Goal: Task Accomplishment & Management: Complete application form

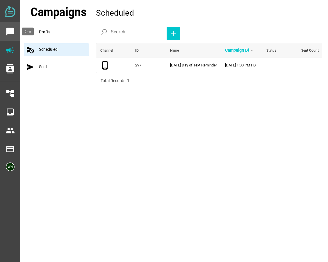
click at [13, 28] on icon "chat_bubble" at bounding box center [10, 31] width 9 height 9
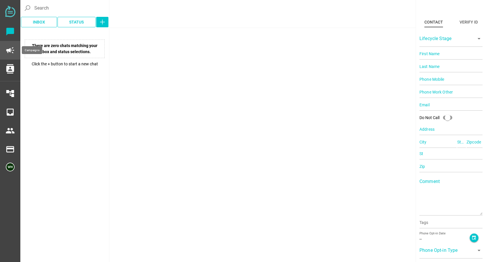
click at [8, 52] on icon "campaign" at bounding box center [10, 50] width 9 height 9
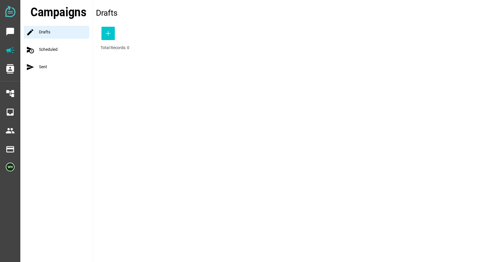
click at [47, 50] on div "schedule_send Scheduled" at bounding box center [58, 49] width 69 height 13
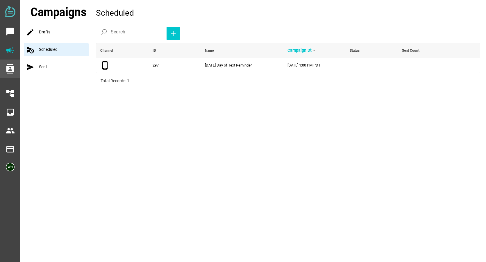
click at [8, 72] on icon "contacts" at bounding box center [10, 68] width 9 height 9
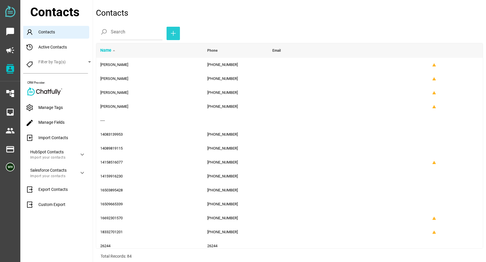
click at [170, 32] on icon "button" at bounding box center [173, 33] width 7 height 7
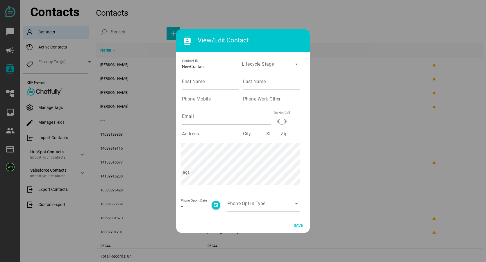
drag, startPoint x: 369, startPoint y: 116, endPoint x: 221, endPoint y: 96, distance: 149.9
click at [328, 116] on div at bounding box center [243, 131] width 486 height 262
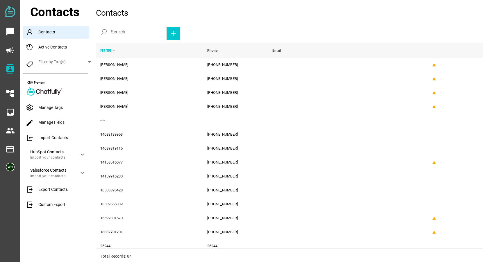
click at [50, 137] on div "Import Contacts" at bounding box center [57, 138] width 69 height 13
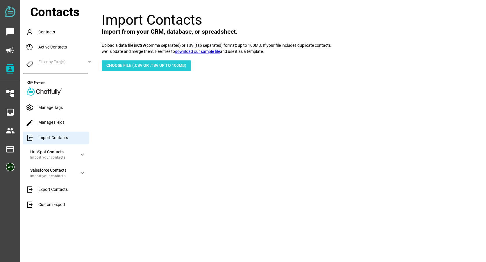
click at [125, 65] on span "Choose File (.csv or .tsv up to 100mb)" at bounding box center [146, 65] width 80 height 7
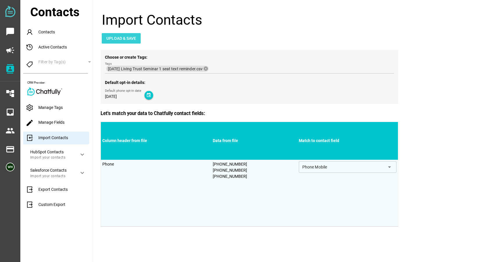
click at [116, 36] on span "Upload & Save" at bounding box center [121, 38] width 30 height 7
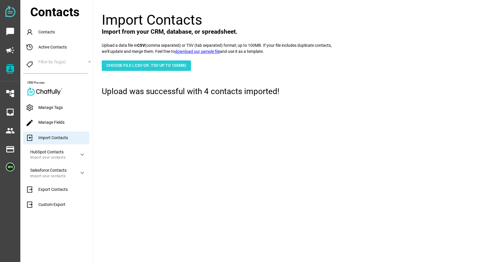
click at [143, 64] on span "Choose File (.csv or .tsv up to 100mb)" at bounding box center [146, 65] width 80 height 7
type input "C:\fakepath\[DATE] Living Trust Seminar 2 seat reminder text.csv"
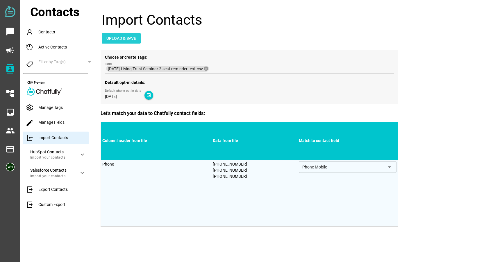
click at [132, 38] on span "Upload & Save" at bounding box center [121, 38] width 30 height 7
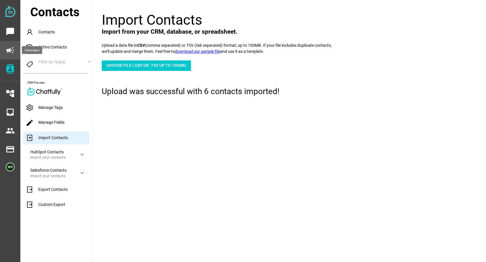
click at [10, 47] on icon "campaign" at bounding box center [10, 50] width 9 height 9
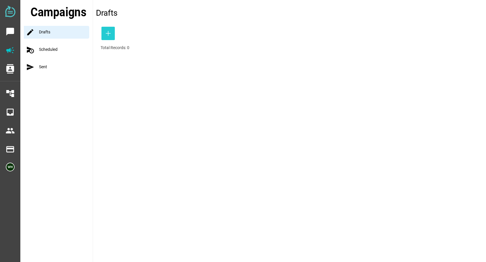
click at [105, 35] on span "button" at bounding box center [107, 33] width 13 height 13
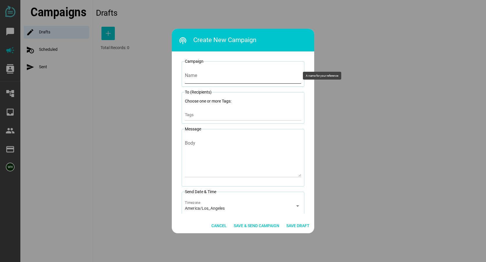
click at [190, 76] on input "Name" at bounding box center [243, 75] width 116 height 16
type input "[DATE] 2 seat confirmation LT Seminar"
click at [192, 115] on input "Tags" at bounding box center [243, 116] width 116 height 7
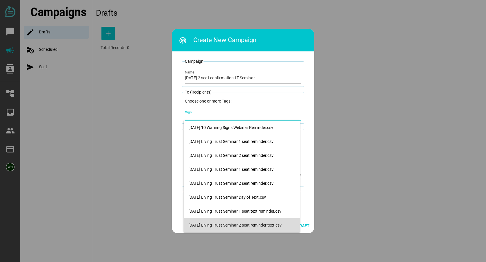
click at [212, 225] on div "[DATE] Living Trust Seminar 2 seat reminder text.csv" at bounding box center [241, 225] width 107 height 5
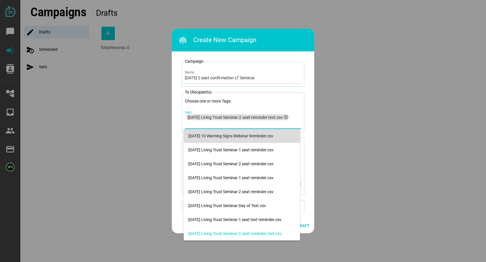
click at [319, 106] on div at bounding box center [243, 131] width 486 height 262
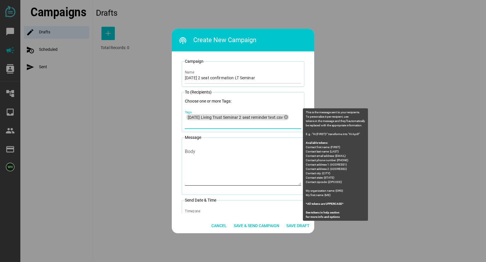
click at [195, 158] on textarea "Body" at bounding box center [243, 168] width 116 height 34
paste textarea "[PERSON_NAME] [PERSON_NAME] Law: You are registered for 2 seats at the Living T…"
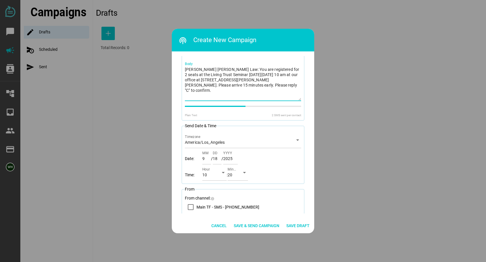
scroll to position [128, 0]
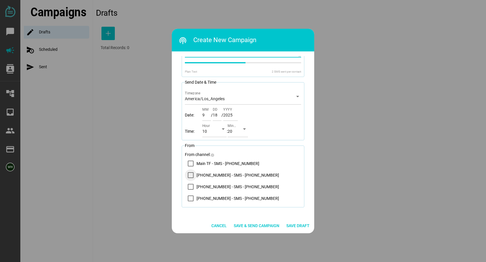
type textarea "[PERSON_NAME] [PERSON_NAME] Law: You are registered for 2 seats at the Living T…"
click at [189, 177] on icon "14083569200 - SMS - (408) 356-9200" at bounding box center [190, 175] width 5 height 5
click at [220, 129] on icon "arrow_drop_down" at bounding box center [223, 129] width 7 height 7
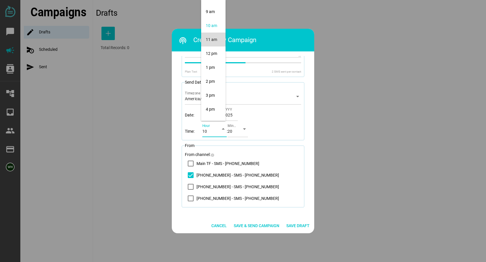
scroll to position [110, 0]
click at [210, 49] on div "11 am" at bounding box center [213, 50] width 15 height 5
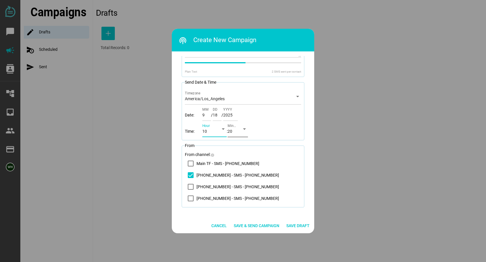
click at [234, 129] on div "20" at bounding box center [233, 132] width 10 height 9
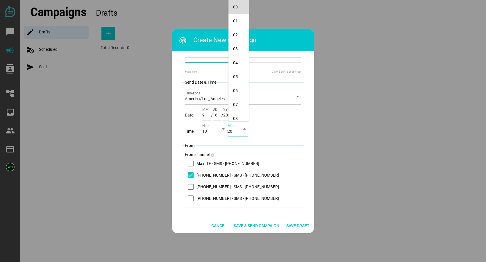
click at [234, 7] on div "00" at bounding box center [238, 7] width 11 height 5
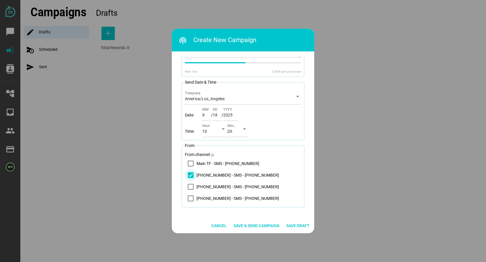
click at [189, 178] on icon "14083569200 - SMS - (408) 356-9200" at bounding box center [190, 175] width 5 height 5
click at [189, 177] on icon "14083569200 - SMS - (408) 356-9200" at bounding box center [190, 175] width 5 height 5
click at [257, 224] on span "Save & Send Campaign" at bounding box center [257, 225] width 46 height 7
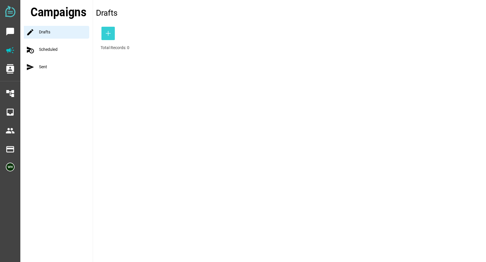
click at [108, 34] on icon "button" at bounding box center [108, 33] width 7 height 7
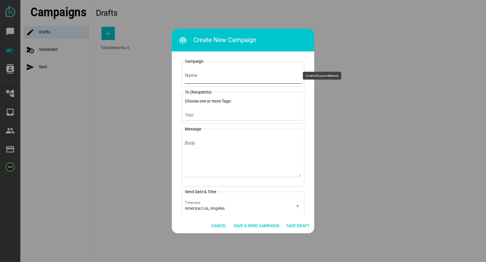
click at [221, 81] on input "Name" at bounding box center [243, 75] width 116 height 16
type input "8"
type input "[DATE] LT Seminar 1 seat Confirmation"
click at [214, 226] on span "Cancel" at bounding box center [218, 225] width 15 height 7
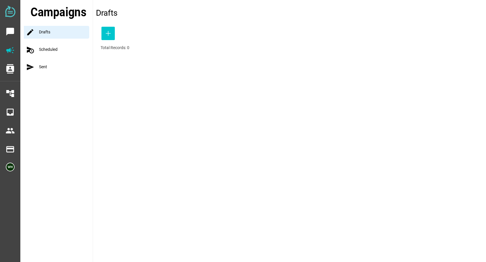
click at [47, 47] on div "schedule_send Scheduled" at bounding box center [58, 49] width 69 height 13
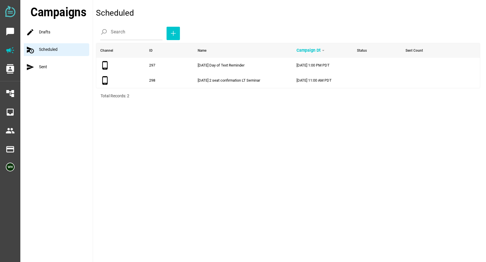
click at [42, 27] on div "mode Drafts" at bounding box center [58, 32] width 69 height 13
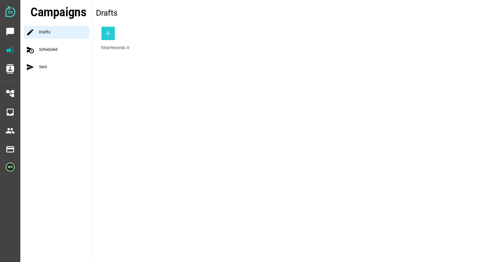
click at [109, 31] on icon "button" at bounding box center [108, 33] width 7 height 7
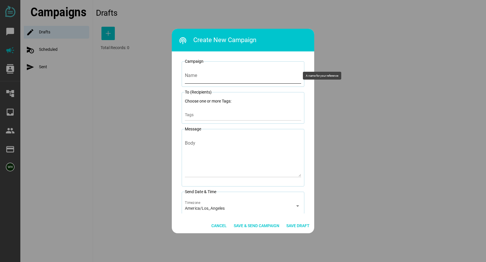
click at [197, 80] on input "Name" at bounding box center [243, 75] width 116 height 16
type input "[DATE] 1 seat confirmation LT Seminar"
click at [198, 112] on div "Tags" at bounding box center [243, 115] width 116 height 12
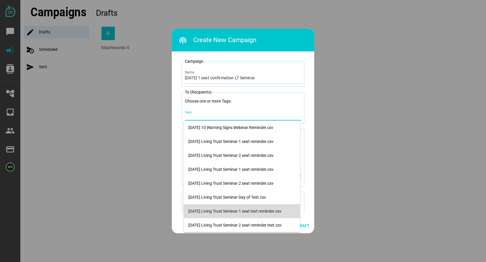
click at [219, 208] on div "[DATE] Living Trust Seminar 1 seat text reminder.csv" at bounding box center [241, 211] width 107 height 9
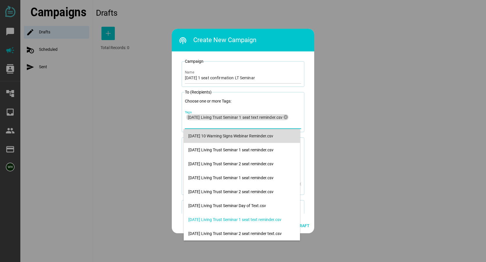
click at [328, 144] on div at bounding box center [243, 131] width 486 height 262
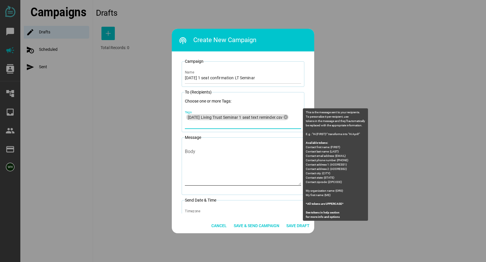
click at [206, 152] on textarea "Body" at bounding box center [243, 168] width 116 height 34
paste textarea "[PERSON_NAME] [PERSON_NAME] Law: You are registered for 2 seats at the Living T…"
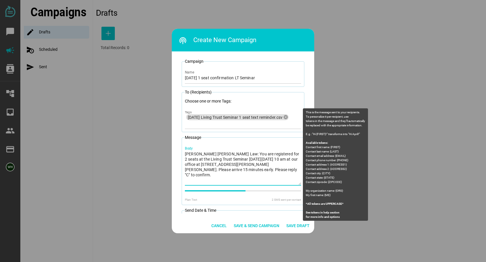
click at [273, 155] on textarea "[PERSON_NAME] [PERSON_NAME] Law: You are registered for 2 seats at the Living T…" at bounding box center [243, 168] width 116 height 34
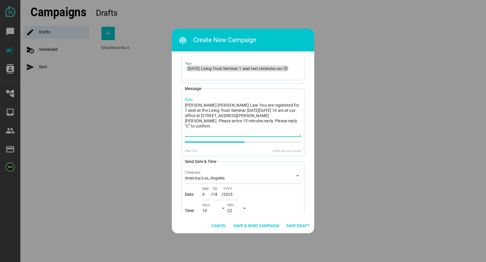
scroll to position [116, 0]
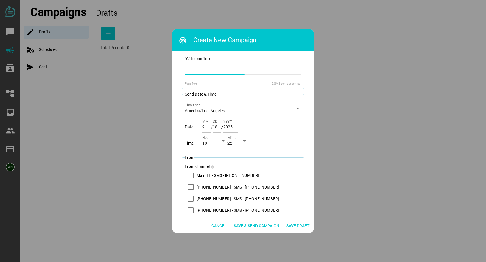
type textarea "[PERSON_NAME] [PERSON_NAME] Law: You are registered for 1 seat at the Living Tr…"
click at [212, 142] on div "10" at bounding box center [209, 144] width 14 height 9
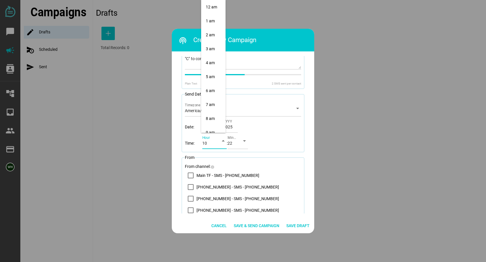
scroll to position [140, 0]
click at [210, 19] on div "11 am" at bounding box center [213, 21] width 15 height 5
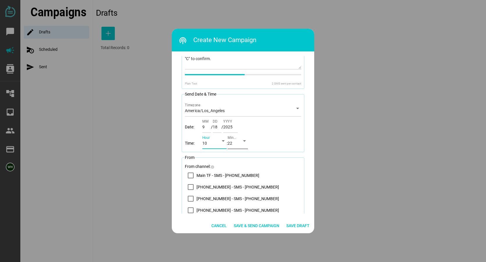
click at [242, 142] on icon "arrow_drop_down" at bounding box center [244, 140] width 7 height 7
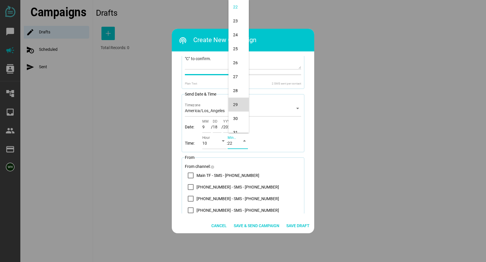
scroll to position [0, 0]
click at [239, 6] on div "00" at bounding box center [238, 7] width 11 height 5
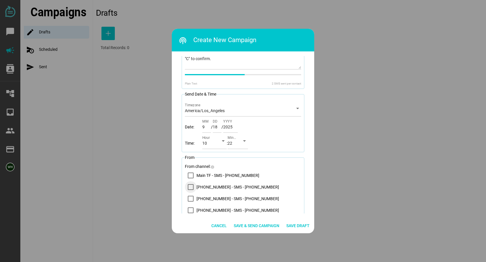
click at [191, 188] on icon "14083569200 - SMS - (408) 356-9200" at bounding box center [190, 187] width 5 height 5
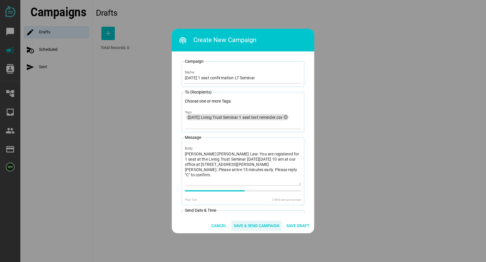
click at [254, 226] on span "Save & Send Campaign" at bounding box center [257, 225] width 46 height 7
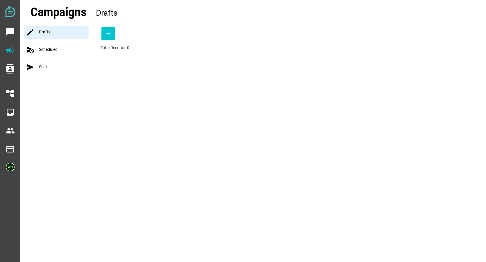
click at [48, 44] on div "schedule_send Scheduled" at bounding box center [58, 49] width 69 height 13
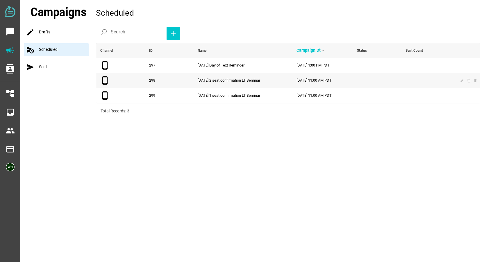
click at [328, 83] on td "edit content_copy delete" at bounding box center [465, 80] width 30 height 15
click at [328, 82] on icon "edit" at bounding box center [462, 81] width 4 height 4
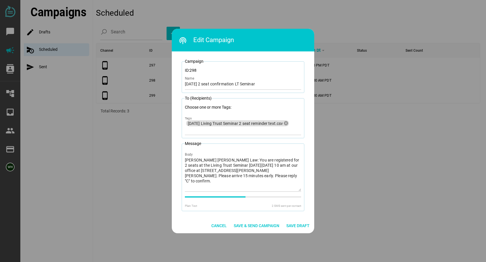
drag, startPoint x: 405, startPoint y: 154, endPoint x: 391, endPoint y: 133, distance: 25.9
click at [328, 154] on div at bounding box center [243, 131] width 486 height 262
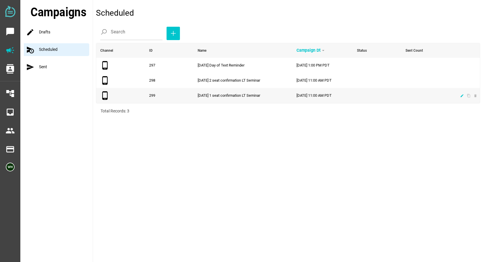
click at [328, 96] on icon "edit" at bounding box center [462, 96] width 4 height 4
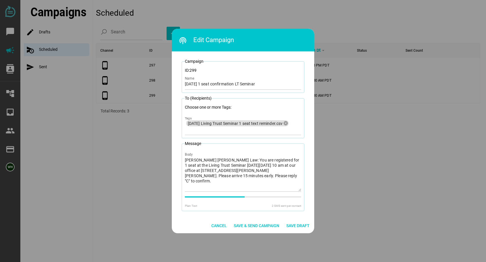
drag, startPoint x: 385, startPoint y: 165, endPoint x: 390, endPoint y: 149, distance: 17.3
click at [328, 165] on div at bounding box center [243, 131] width 486 height 262
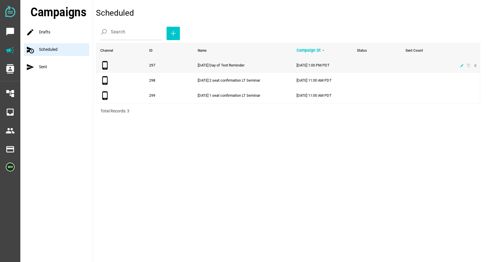
click at [328, 66] on icon "edit" at bounding box center [462, 66] width 4 height 4
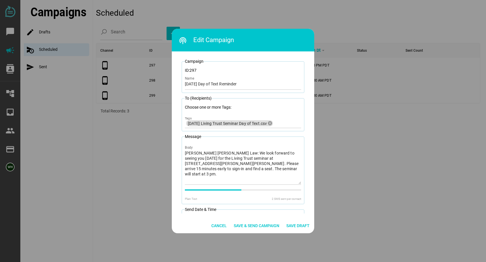
click at [328, 136] on div at bounding box center [243, 131] width 486 height 262
